Goal: Navigation & Orientation: Find specific page/section

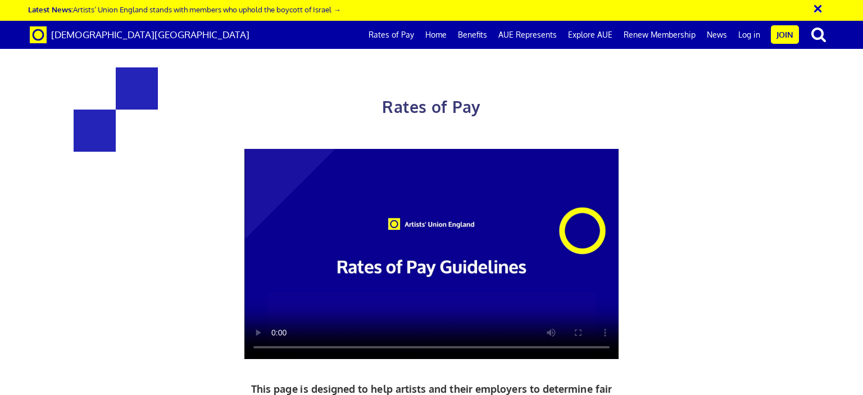
scroll to position [0, 8]
click at [582, 242] on video at bounding box center [431, 254] width 374 height 211
click at [626, 274] on div at bounding box center [431, 254] width 391 height 211
click at [860, 319] on div "Rates of Pay This page is designed to help artists and their employers to deter…" at bounding box center [432, 296] width 880 height 571
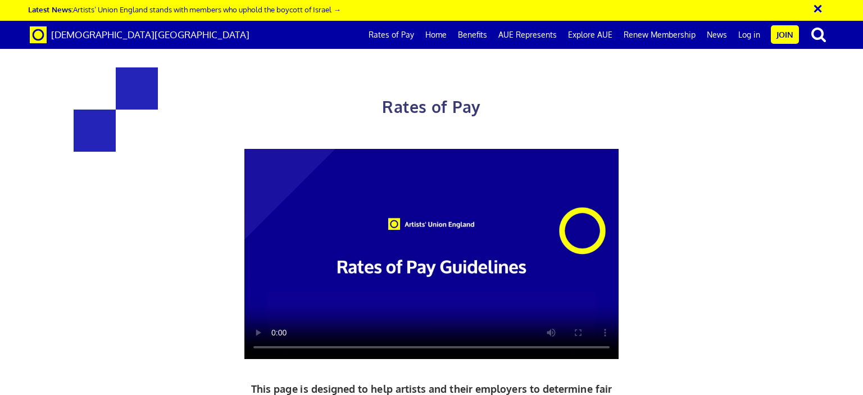
click at [860, 319] on div "Rates of Pay This page is designed to help artists and their employers to deter…" at bounding box center [432, 296] width 880 height 571
click at [397, 40] on link "Rates of Pay" at bounding box center [391, 35] width 57 height 28
click at [438, 35] on link "Home" at bounding box center [436, 35] width 33 height 28
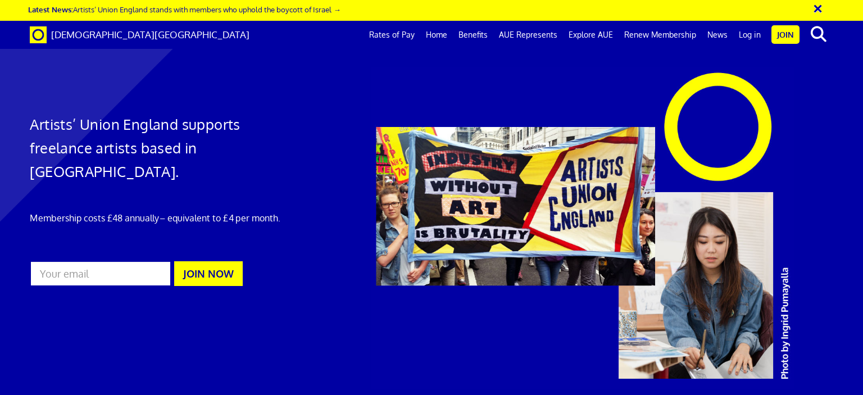
scroll to position [0, 8]
click at [399, 35] on link "Rates of Pay" at bounding box center [391, 35] width 57 height 28
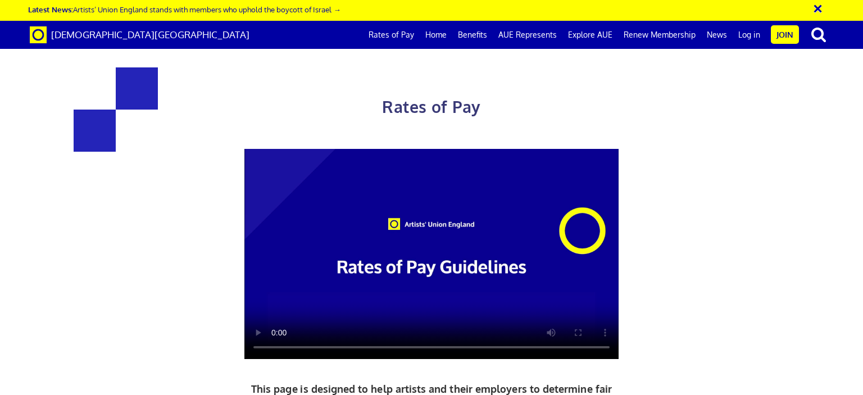
scroll to position [0, 8]
click at [593, 38] on link "Explore AUE" at bounding box center [590, 35] width 56 height 28
click at [528, 36] on link "AUE Represents" at bounding box center [528, 35] width 70 height 28
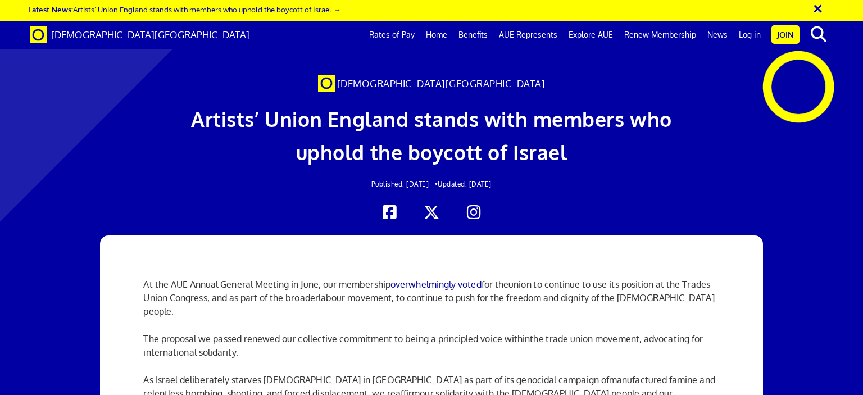
scroll to position [0, 8]
click at [816, 7] on button "×" at bounding box center [825, 7] width 28 height 19
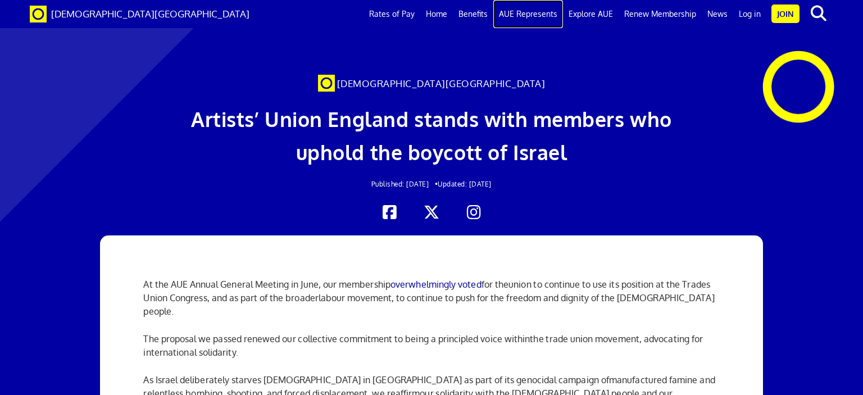
click at [525, 17] on link "AUE Represents" at bounding box center [528, 14] width 70 height 28
click at [647, 17] on link "Renew Membership" at bounding box center [659, 14] width 83 height 28
